Goal: Information Seeking & Learning: Learn about a topic

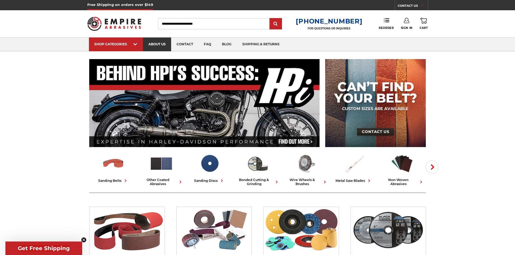
click at [159, 46] on link "about us" at bounding box center [157, 45] width 28 height 14
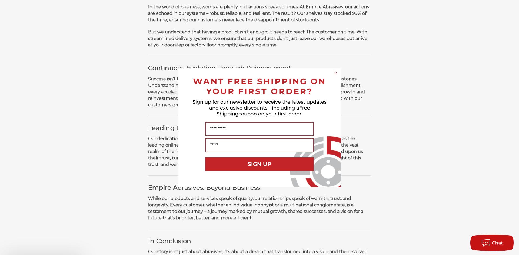
scroll to position [324, 0]
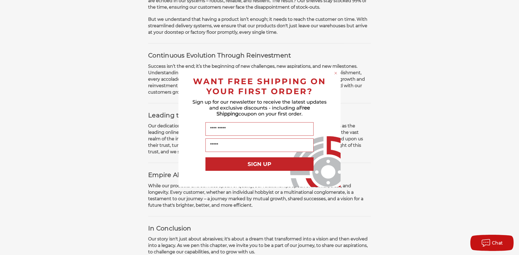
click at [336, 72] on circle "Close dialog" at bounding box center [335, 73] width 5 height 5
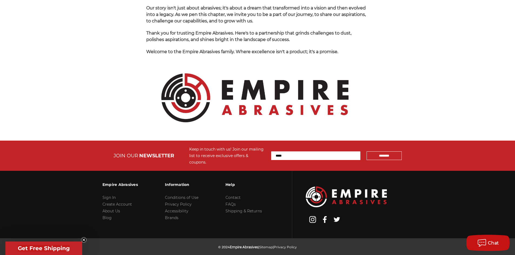
scroll to position [562, 0]
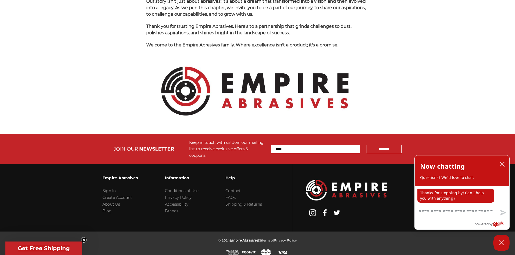
click at [115, 202] on link "About Us" at bounding box center [111, 204] width 18 height 5
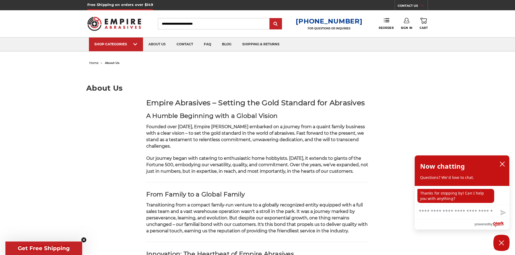
click at [121, 26] on img at bounding box center [114, 23] width 54 height 21
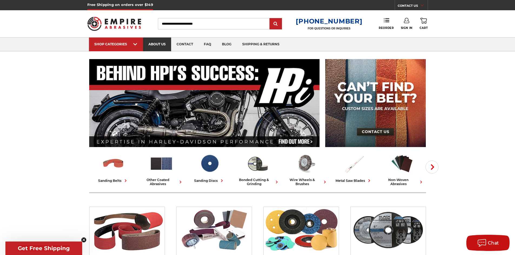
click at [160, 43] on link "about us" at bounding box center [157, 45] width 28 height 14
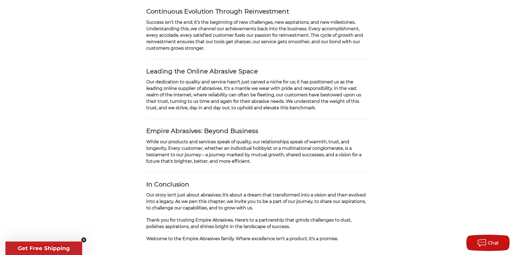
scroll to position [346, 0]
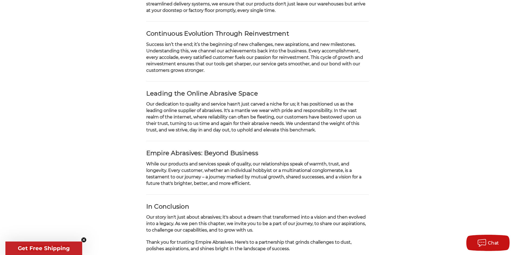
click at [82, 240] on circle "Close teaser" at bounding box center [83, 240] width 5 height 5
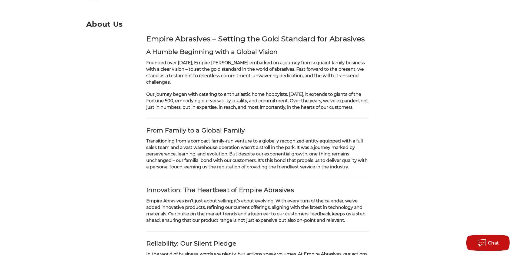
scroll to position [0, 0]
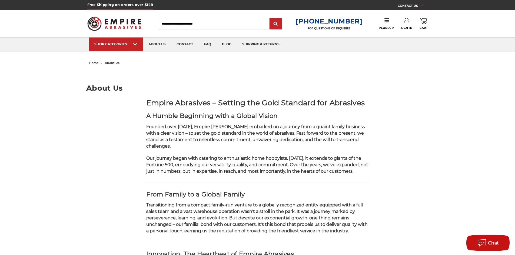
click at [93, 64] on span "home" at bounding box center [93, 63] width 9 height 4
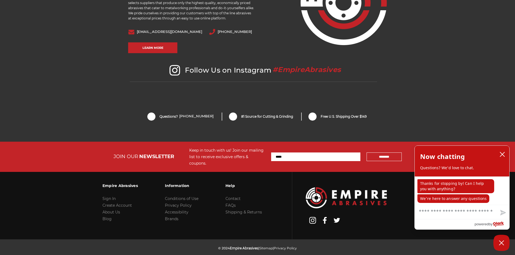
scroll to position [1130, 0]
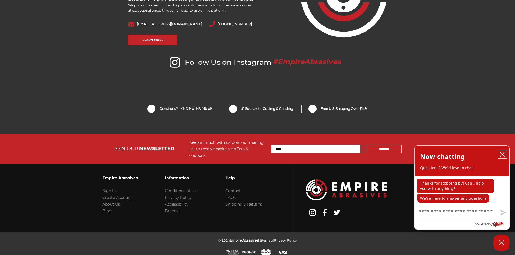
click at [500, 154] on icon "close chatbox" at bounding box center [501, 154] width 5 height 5
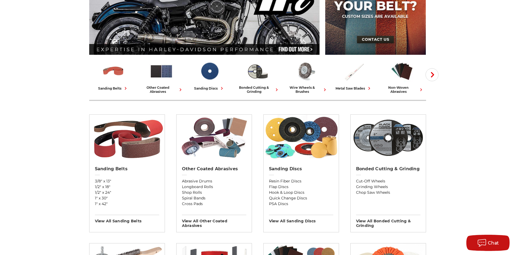
scroll to position [0, 0]
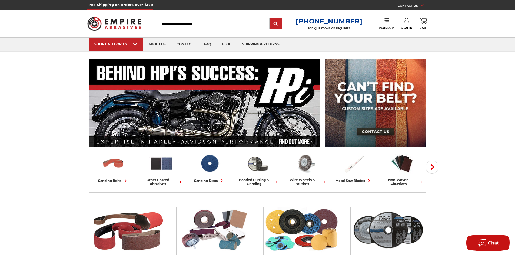
click at [424, 4] on span at bounding box center [422, 5] width 4 height 5
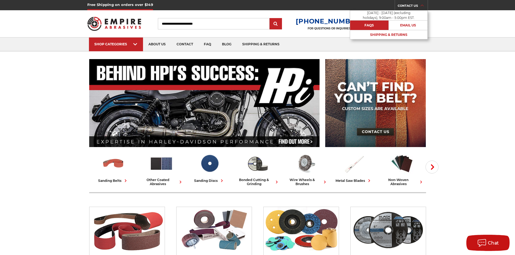
click at [371, 25] on link "FAQs" at bounding box center [369, 25] width 39 height 9
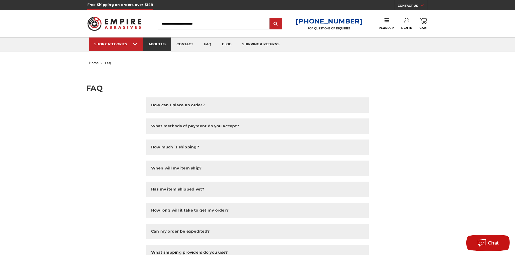
click at [156, 46] on link "about us" at bounding box center [157, 45] width 28 height 14
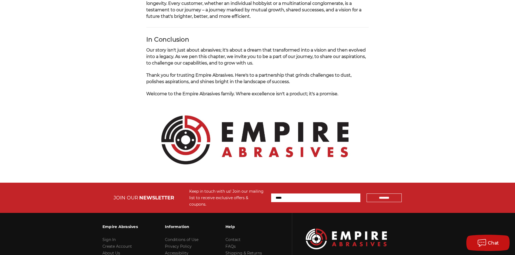
scroll to position [540, 0]
